Goal: Find specific page/section: Find specific page/section

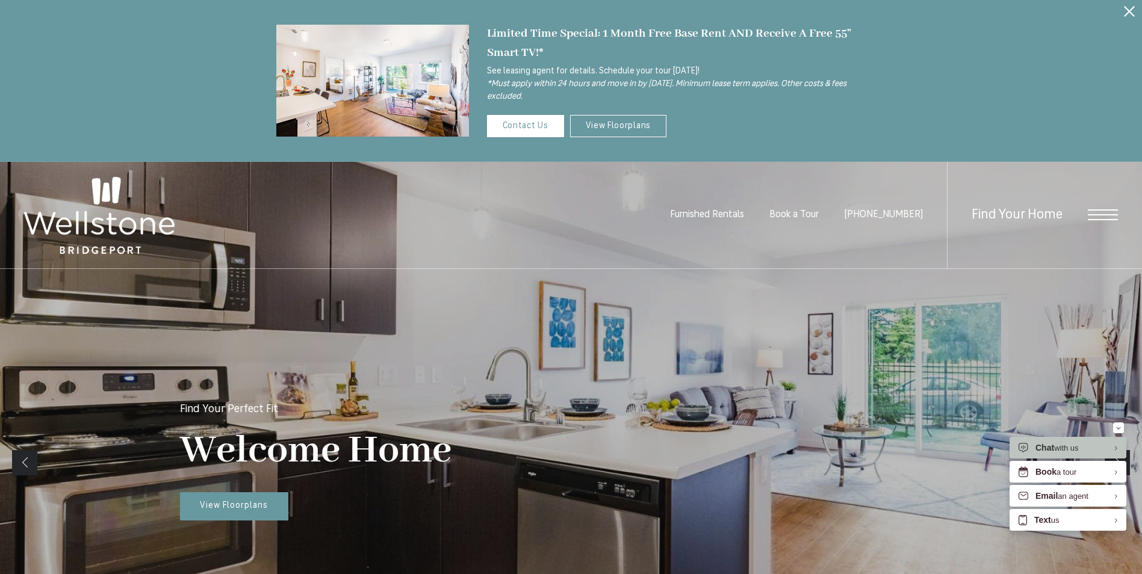
click at [1098, 211] on span "Open Menu" at bounding box center [1102, 214] width 30 height 11
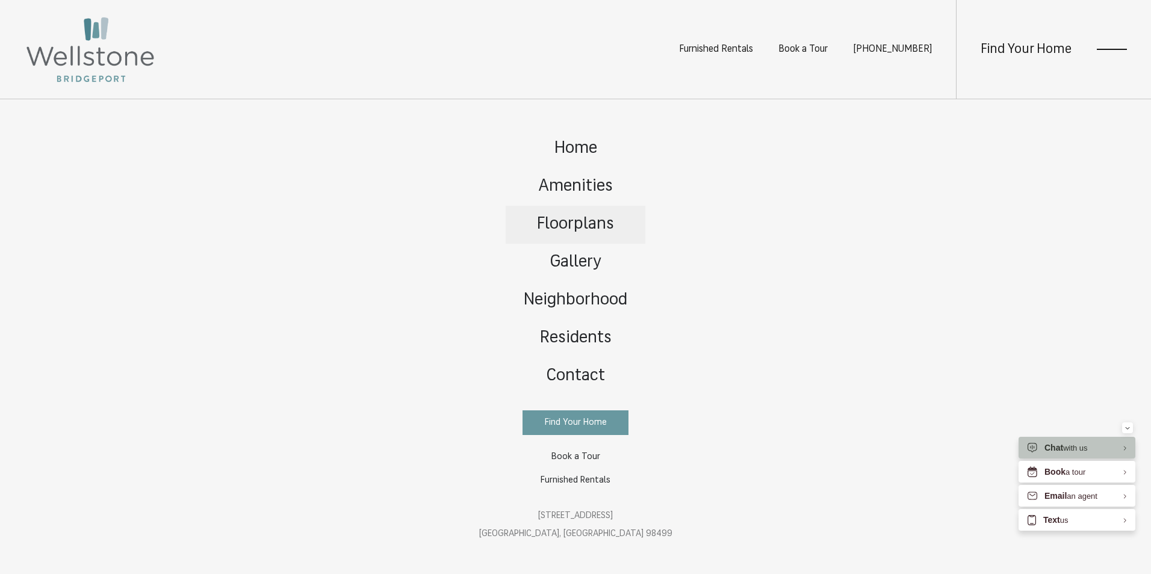
click at [596, 227] on span "Floorplans" at bounding box center [575, 224] width 77 height 17
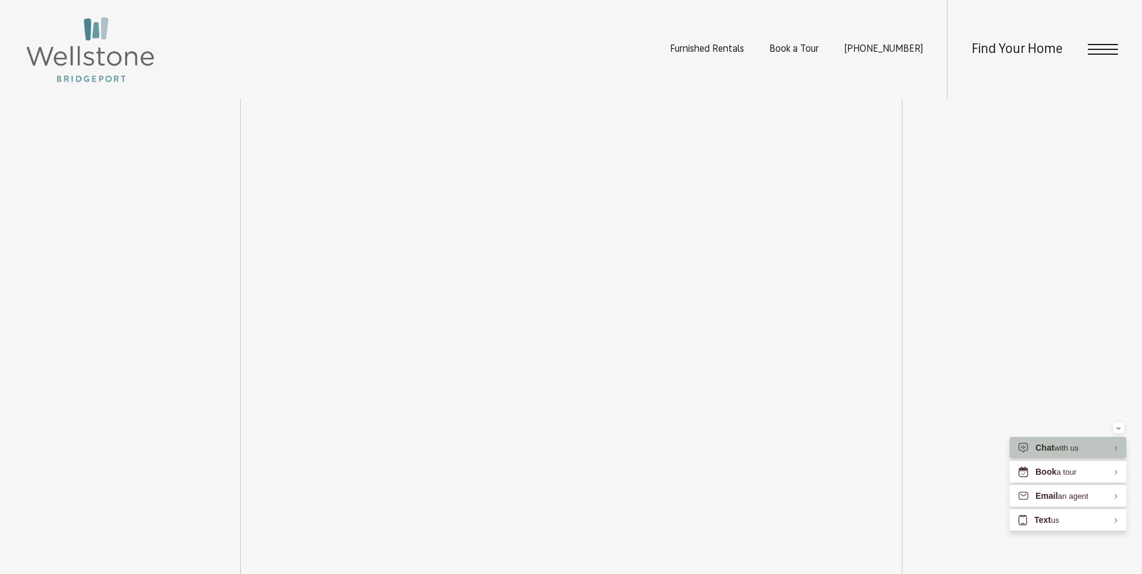
scroll to position [1865, 0]
